Goal: Contribute content: Contribute content

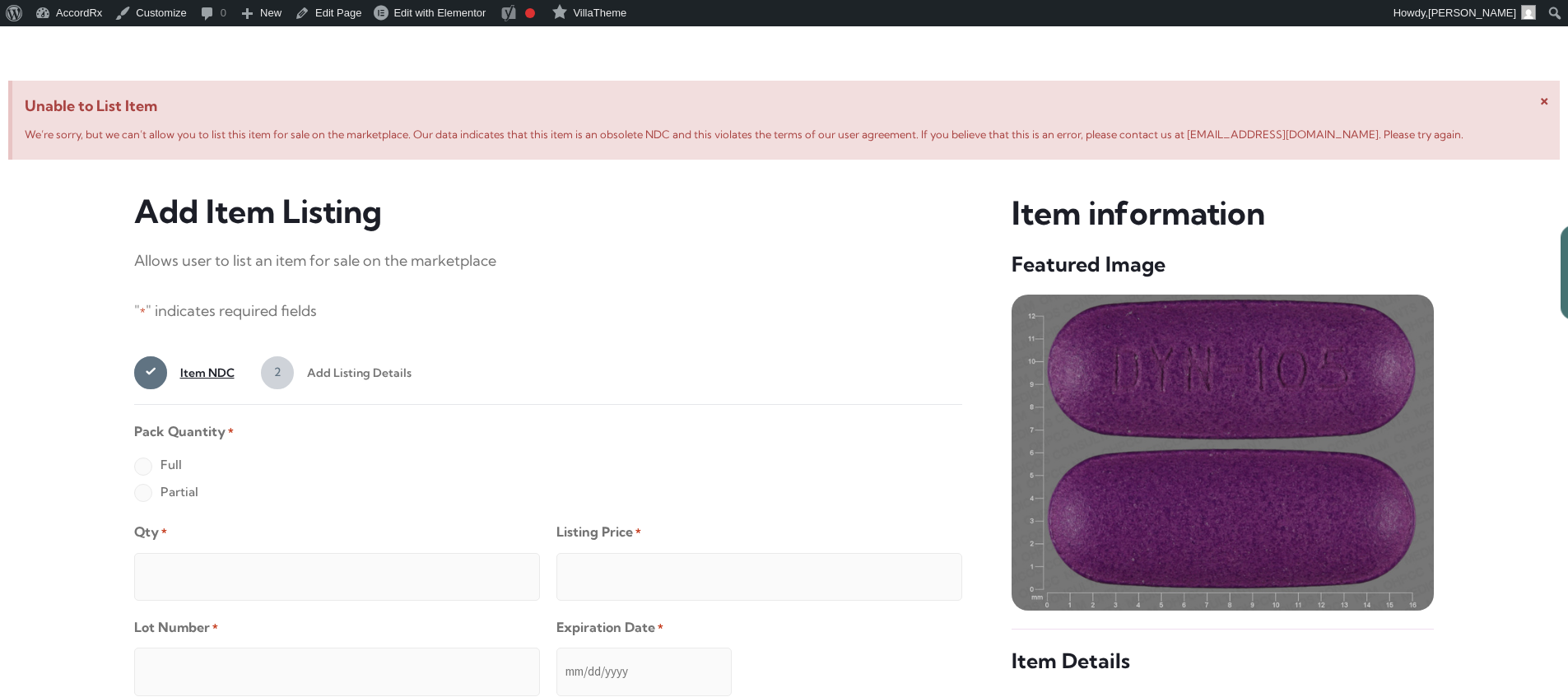
scroll to position [632, 0]
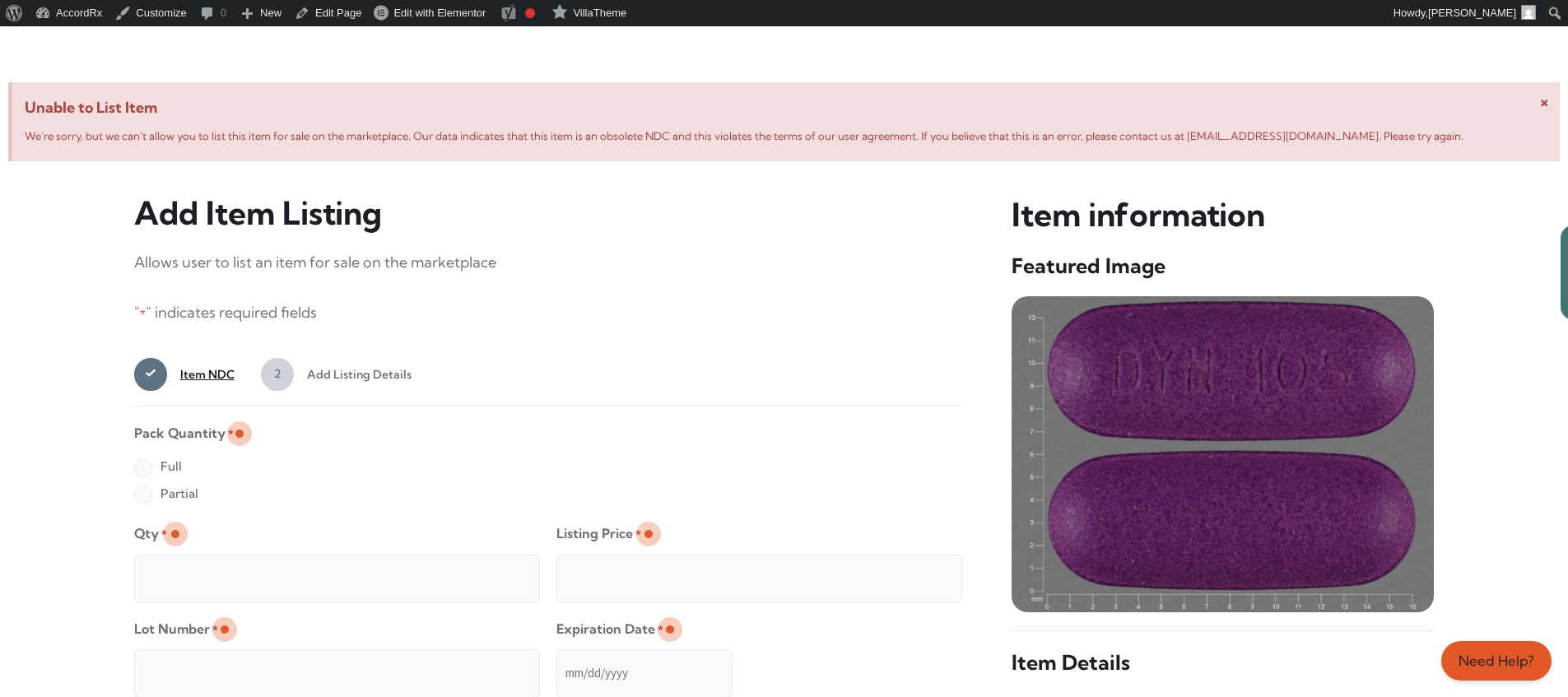
click at [143, 469] on label "Full" at bounding box center [157, 466] width 48 height 26
click at [0, 0] on input "Full" at bounding box center [0, 0] width 0 height 0
click at [196, 559] on input "Qty *" at bounding box center [337, 578] width 406 height 48
type input "2"
click at [916, 574] on input "Listing Price *" at bounding box center [760, 578] width 406 height 48
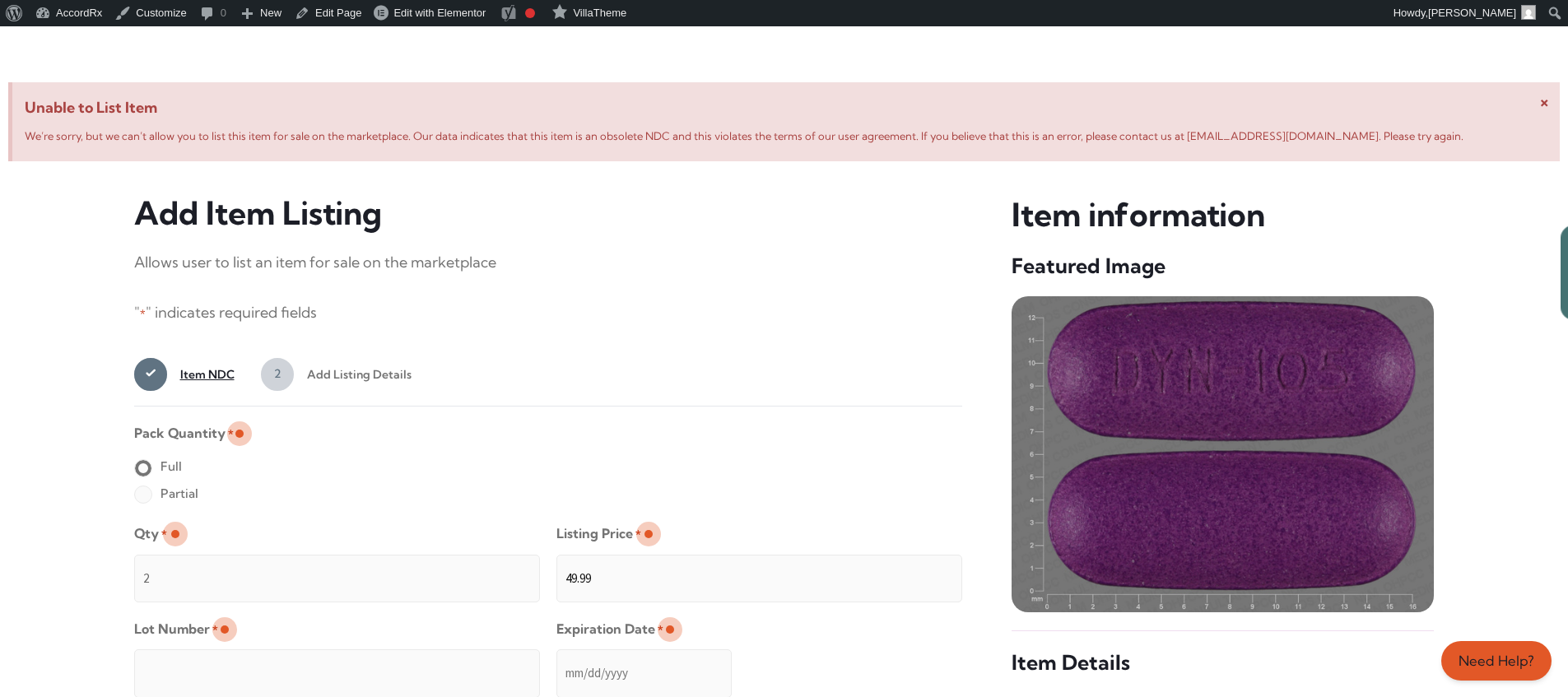
type input "49.99"
click at [443, 662] on input "Lot Number *" at bounding box center [337, 673] width 406 height 48
type input "TEST23456"
click at [557, 657] on input "Expiration Date *" at bounding box center [644, 673] width 176 height 48
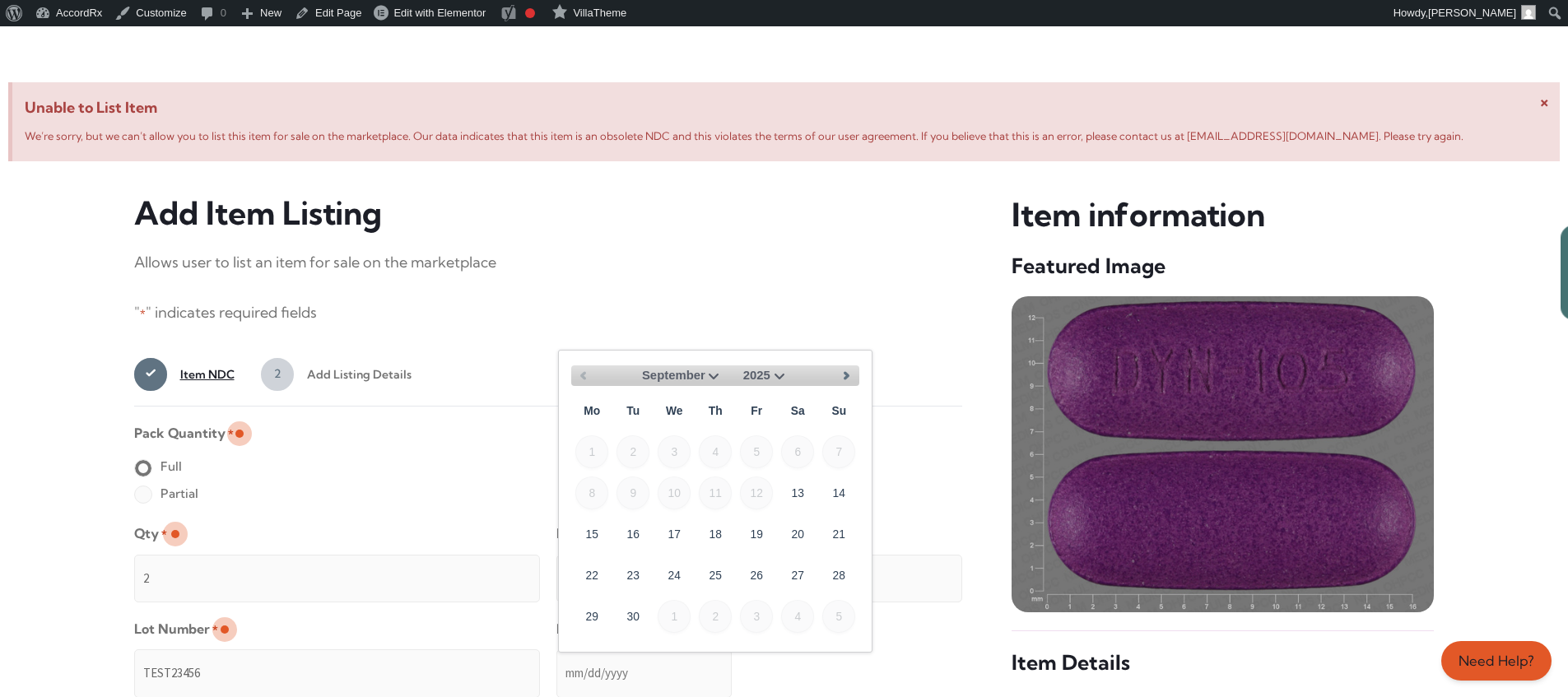
click at [708, 374] on select "September October November December" at bounding box center [682, 375] width 81 height 20
click at [640, 609] on link "30" at bounding box center [633, 616] width 33 height 33
type input "[DATE]"
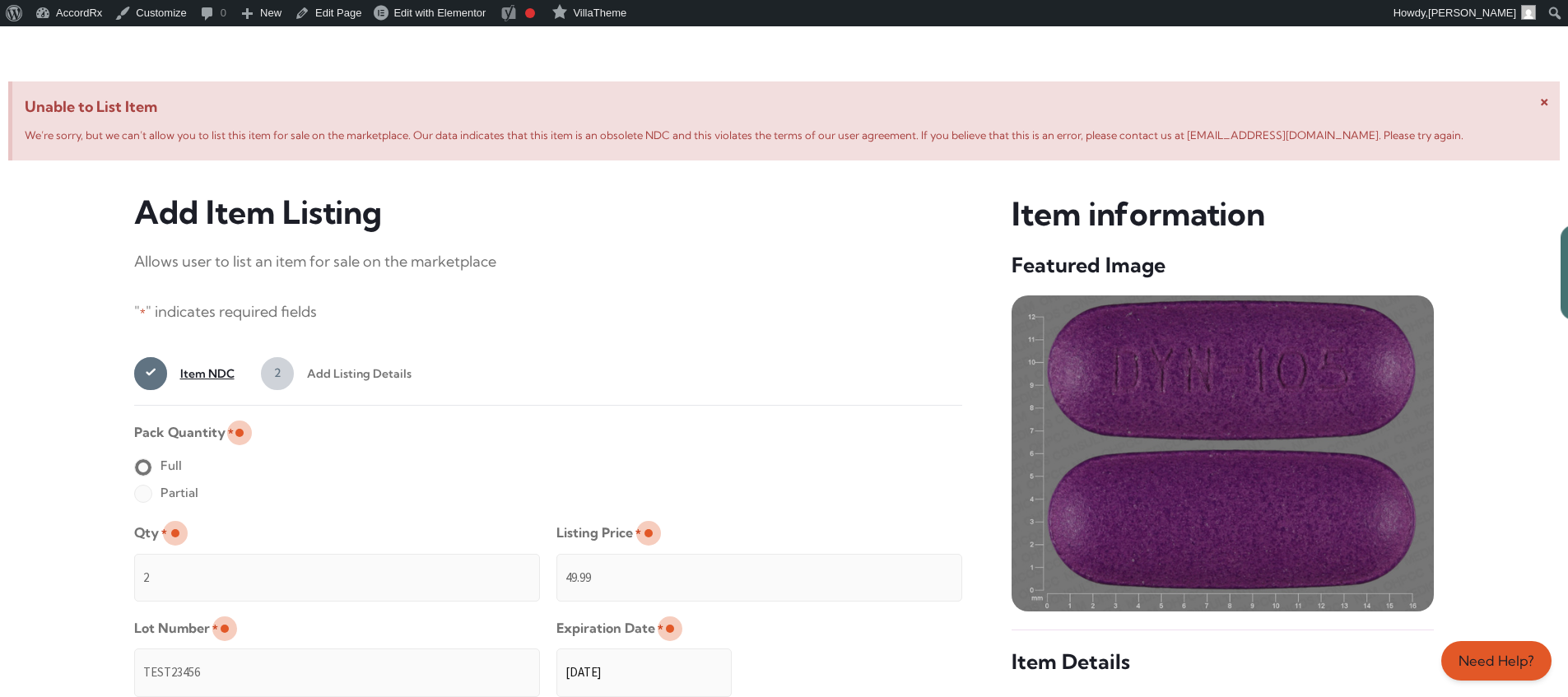
scroll to position [1314, 0]
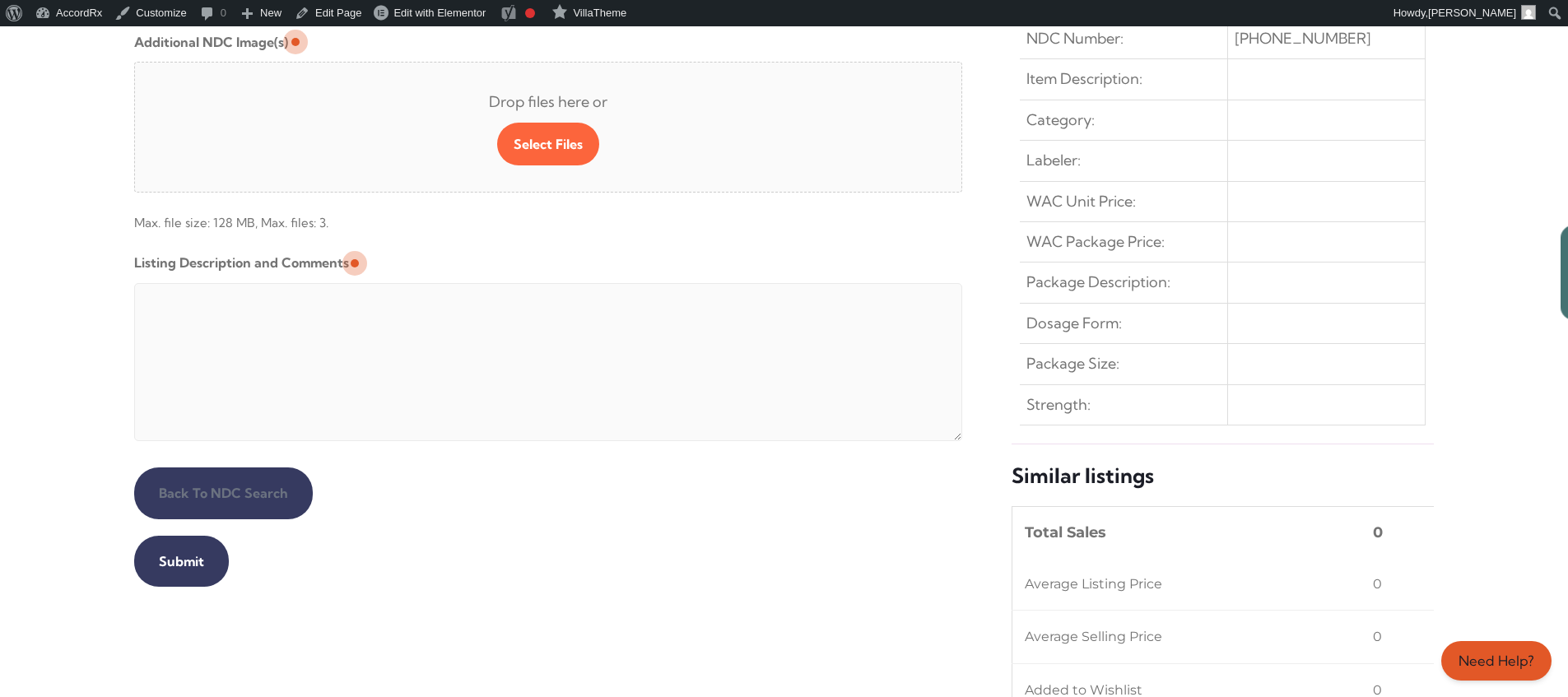
click at [532, 287] on textarea "Listing Description and Comments" at bounding box center [548, 362] width 829 height 158
type textarea "Automated Testing - list comment from [MEDICAL_DATA][DOMAIN_NAME]"
click at [179, 561] on input "Submit" at bounding box center [181, 561] width 95 height 51
